Goal: Task Accomplishment & Management: Complete application form

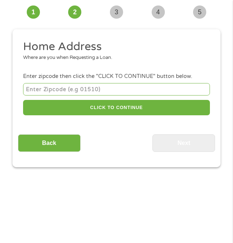
scroll to position [5, 0]
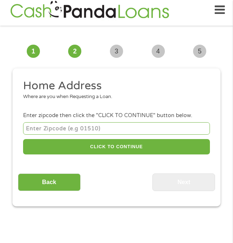
click at [63, 127] on input "number" at bounding box center [116, 128] width 187 height 12
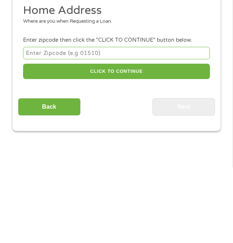
type input "43223"
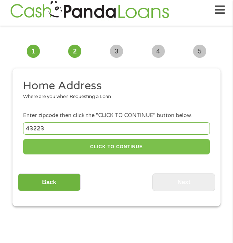
click at [117, 143] on button "CLICK TO CONTINUE" at bounding box center [116, 147] width 187 height 16
type input "43223"
type input "Columbus"
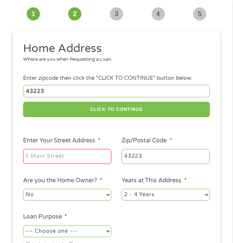
scroll to position [63, 0]
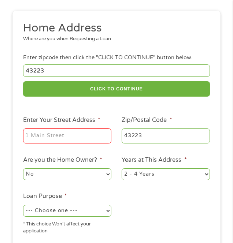
click at [76, 140] on input "Enter Your Street Address *" at bounding box center [67, 136] width 88 height 15
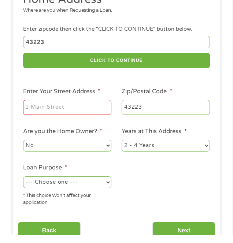
scroll to position [84, 0]
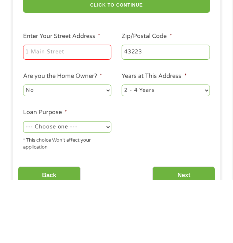
type input "[STREET_ADDRESS][PERSON_NAME]"
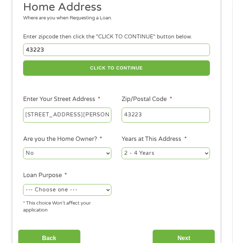
click at [207, 154] on select "1 Year or less 1 - 2 Years 2 - 4 Years Over 4 Years" at bounding box center [166, 154] width 88 height 12
select select "60months"
click at [122, 148] on select "1 Year or less 1 - 2 Years 2 - 4 Years Over 4 Years" at bounding box center [166, 154] width 88 height 12
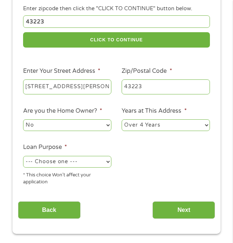
scroll to position [113, 0]
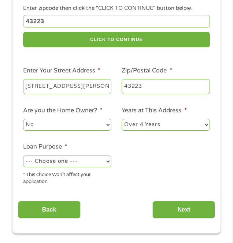
click at [110, 161] on select "--- Choose one --- Pay Bills Debt Consolidation Home Improvement Major Purchase…" at bounding box center [67, 162] width 88 height 12
select select "paybills"
click at [23, 156] on select "--- Choose one --- Pay Bills Debt Consolidation Home Improvement Major Purchase…" at bounding box center [67, 162] width 88 height 12
click at [111, 165] on select "--- Choose one --- Pay Bills Debt Consolidation Home Improvement Major Purchase…" at bounding box center [67, 162] width 88 height 12
click at [23, 156] on select "--- Choose one --- Pay Bills Debt Consolidation Home Improvement Major Purchase…" at bounding box center [67, 162] width 88 height 12
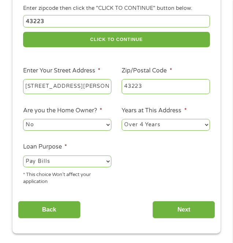
click at [182, 214] on input "Next" at bounding box center [183, 210] width 63 height 18
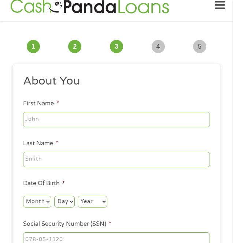
scroll to position [5, 0]
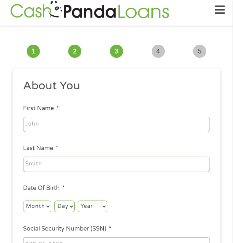
click at [71, 121] on input "First Name *" at bounding box center [116, 124] width 187 height 15
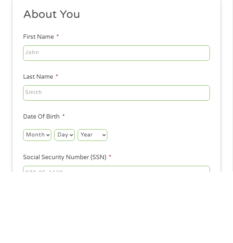
type input "[PERSON_NAME]"
type input "[EMAIL_ADDRESS][DOMAIN_NAME]"
type input "[PHONE_NUMBER]"
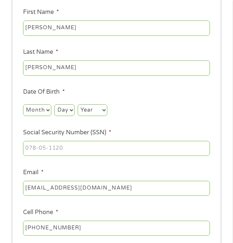
scroll to position [106, 0]
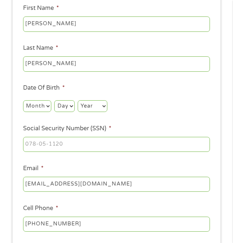
click at [48, 107] on select "Month 1 2 3 4 5 6 7 8 9 10 11 12" at bounding box center [37, 106] width 28 height 12
select select "1"
click at [23, 100] on select "Month 1 2 3 4 5 6 7 8 9 10 11 12" at bounding box center [37, 106] width 28 height 12
click at [74, 109] on select "Day 1 2 3 4 5 6 7 8 9 10 11 12 13 14 15 16 17 18 19 20 21 22 23 24 25 26 27 28 …" at bounding box center [64, 106] width 20 height 12
select select "13"
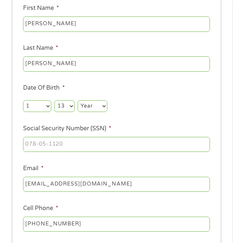
click at [54, 100] on select "Day 1 2 3 4 5 6 7 8 9 10 11 12 13 14 15 16 17 18 19 20 21 22 23 24 25 26 27 28 …" at bounding box center [64, 106] width 20 height 12
click at [106, 105] on select "Year [DATE] 2006 2005 2004 2003 2002 2001 2000 1999 1998 1997 1996 1995 1994 19…" at bounding box center [93, 106] width 30 height 12
select select "1984"
click at [78, 100] on select "Year [DATE] 2006 2005 2004 2003 2002 2001 2000 1999 1998 1997 1996 1995 1994 19…" at bounding box center [93, 106] width 30 height 12
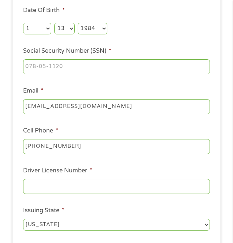
click at [83, 185] on input "Driver License Number *" at bounding box center [116, 186] width 187 height 15
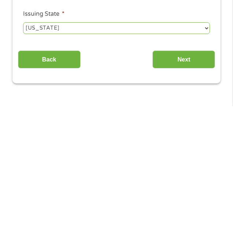
scroll to position [243, 0]
type input "SL553881"
click at [180, 202] on input "Next" at bounding box center [183, 197] width 63 height 18
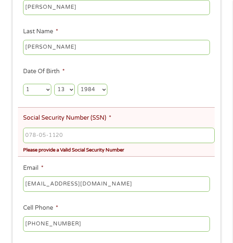
scroll to position [150, 0]
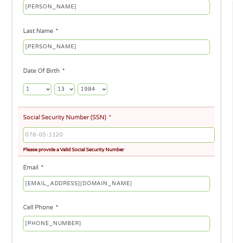
click at [137, 132] on input "Social Security Number (SSN) *" at bounding box center [119, 135] width 192 height 15
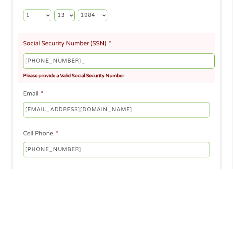
type input "300-82-7799"
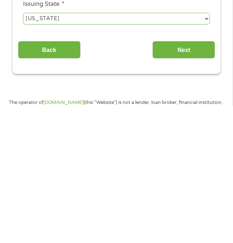
scroll to position [298, 0]
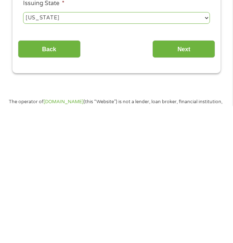
click at [186, 191] on input "Next" at bounding box center [183, 186] width 63 height 18
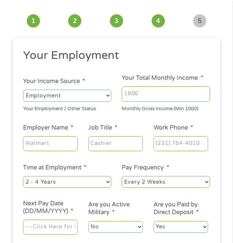
scroll to position [5, 0]
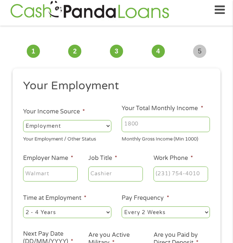
click at [151, 123] on input "Your Total Monthly Income *" at bounding box center [166, 124] width 88 height 15
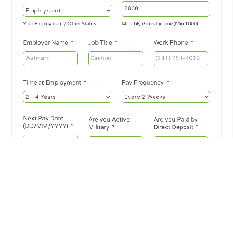
scroll to position [16, 0]
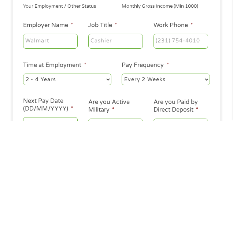
type input "2800"
click at [64, 169] on input "Employer Name *" at bounding box center [50, 163] width 55 height 15
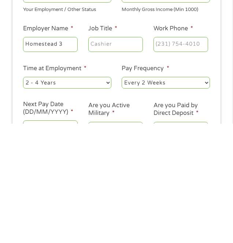
type input "Homestead 3"
click at [117, 166] on input "Job Title *" at bounding box center [115, 163] width 55 height 15
type input "Janitor"
click at [173, 166] on input "Work Phone *" at bounding box center [181, 163] width 55 height 15
type input "[PHONE_NUMBER]"
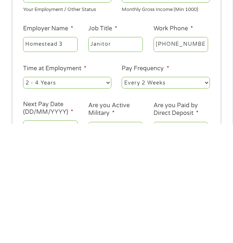
click at [111, 204] on select "--- Choose one --- 1 Year or less 1 - 2 Years 2 - 4 Years Over 4 Years" at bounding box center [67, 202] width 88 height 12
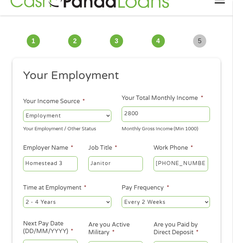
select select "24months"
click at [23, 197] on select "--- Choose one --- 1 Year or less 1 - 2 Years 2 - 4 Years Over 4 Years" at bounding box center [67, 202] width 88 height 12
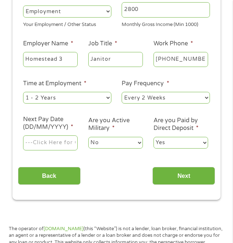
scroll to position [122, 0]
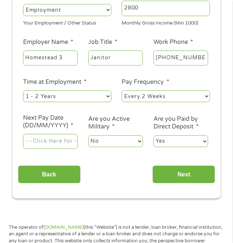
click at [45, 139] on input "Next Pay Date (DD/MM/YYYY) *" at bounding box center [50, 141] width 55 height 15
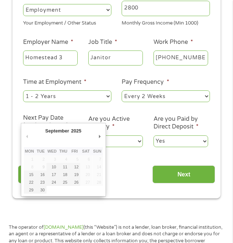
type input "[DATE]"
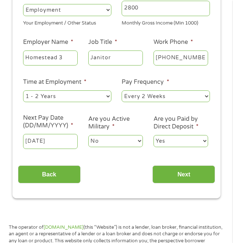
click at [184, 180] on input "Next" at bounding box center [183, 175] width 63 height 18
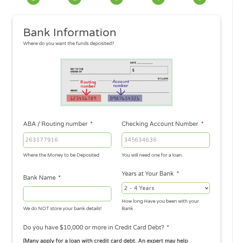
scroll to position [61, 0]
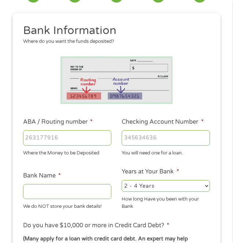
click at [78, 139] on input "ABA / Routing number *" at bounding box center [67, 137] width 88 height 15
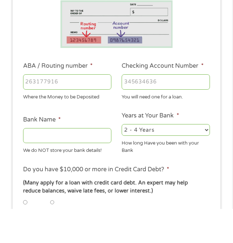
scroll to position [83, 0]
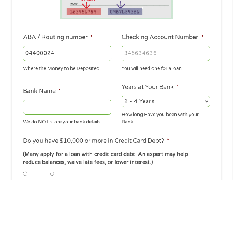
type input "04400024"
click at [145, 118] on input "Checking Account Number *" at bounding box center [166, 115] width 88 height 15
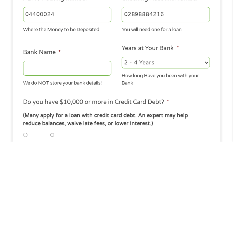
type input "02898884216"
click at [66, 171] on input "Bank Name *" at bounding box center [67, 169] width 88 height 15
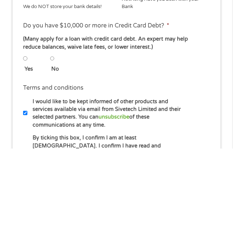
scroll to position [166, 0]
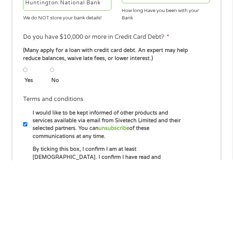
type input "Huntington National Bank"
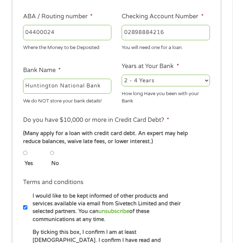
click at [56, 72] on label "Bank Name *" at bounding box center [42, 71] width 38 height 8
click at [56, 79] on input "Huntington National Bank" at bounding box center [67, 86] width 88 height 15
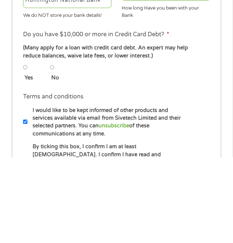
click at [58, 161] on label "No" at bounding box center [57, 164] width 12 height 8
click at [55, 158] on input "No" at bounding box center [52, 153] width 4 height 9
radio input "true"
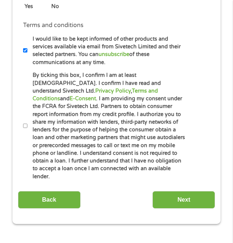
scroll to position [325, 0]
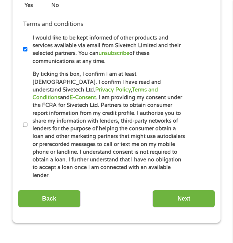
click at [25, 124] on input "By ticking this box, I confirm I am at least [DEMOGRAPHIC_DATA]. I confirm I ha…" at bounding box center [25, 125] width 4 height 9
checkbox input "true"
click at [186, 193] on input "Next" at bounding box center [183, 199] width 63 height 18
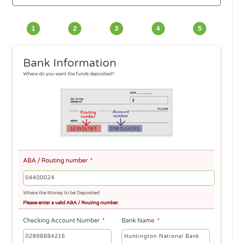
scroll to position [5, 0]
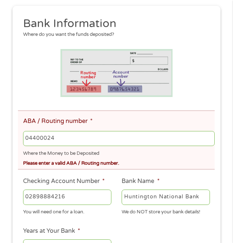
click at [48, 143] on input "04400024" at bounding box center [119, 138] width 192 height 15
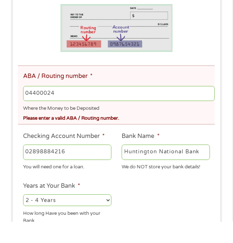
scroll to position [118, 0]
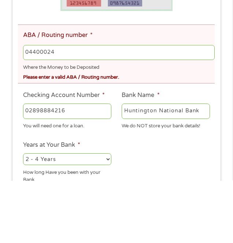
type input "044000024"
type input "HUNTINGTON NATIONAL BANK"
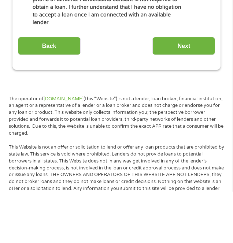
type input "044000024"
click at [182, 93] on input "Next" at bounding box center [183, 97] width 63 height 18
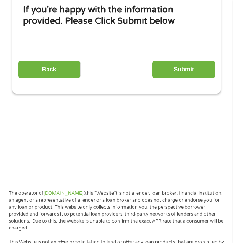
scroll to position [5, 0]
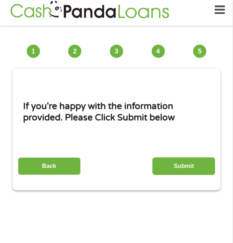
click at [186, 169] on input "Submit" at bounding box center [183, 167] width 63 height 18
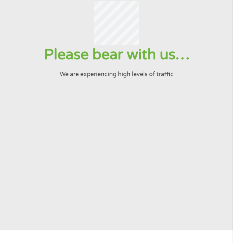
scroll to position [0, 0]
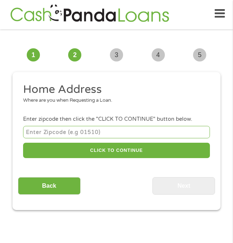
scroll to position [5, 0]
